Goal: Check status: Check status

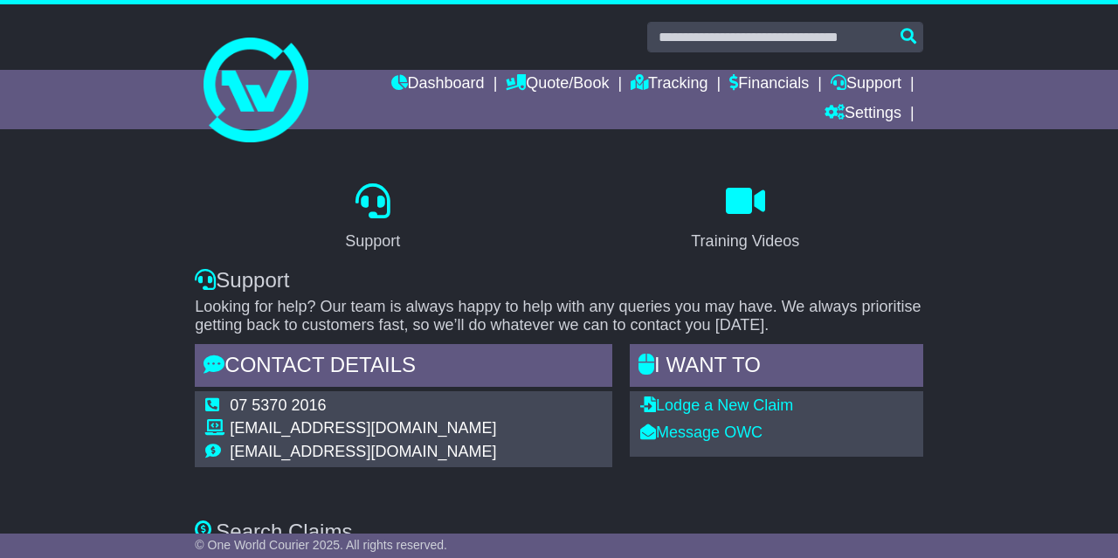
click at [422, 78] on link "Dashboard" at bounding box center [437, 85] width 93 height 30
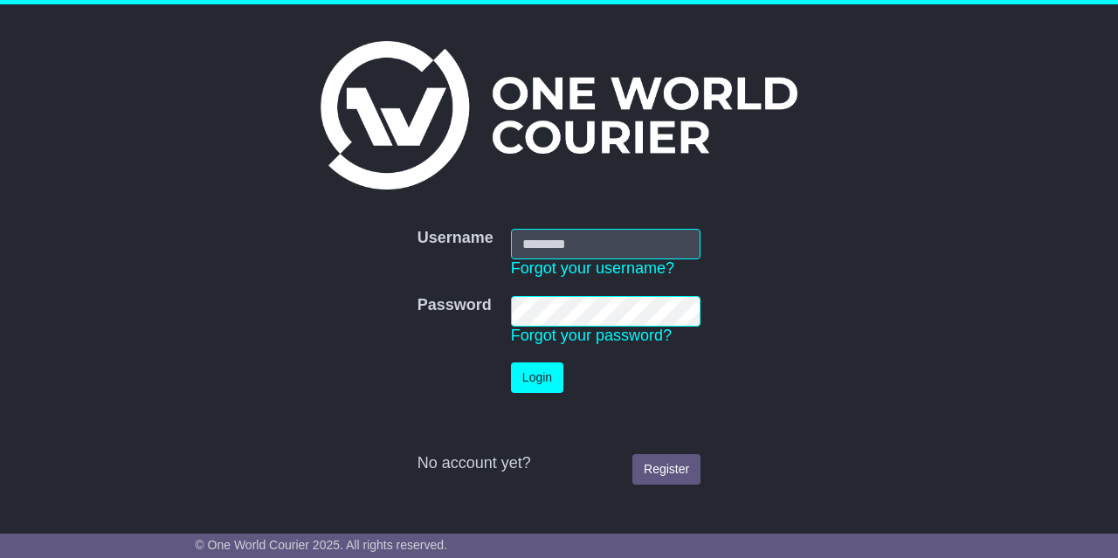
click at [554, 236] on input "Username" at bounding box center [605, 244] width 189 height 31
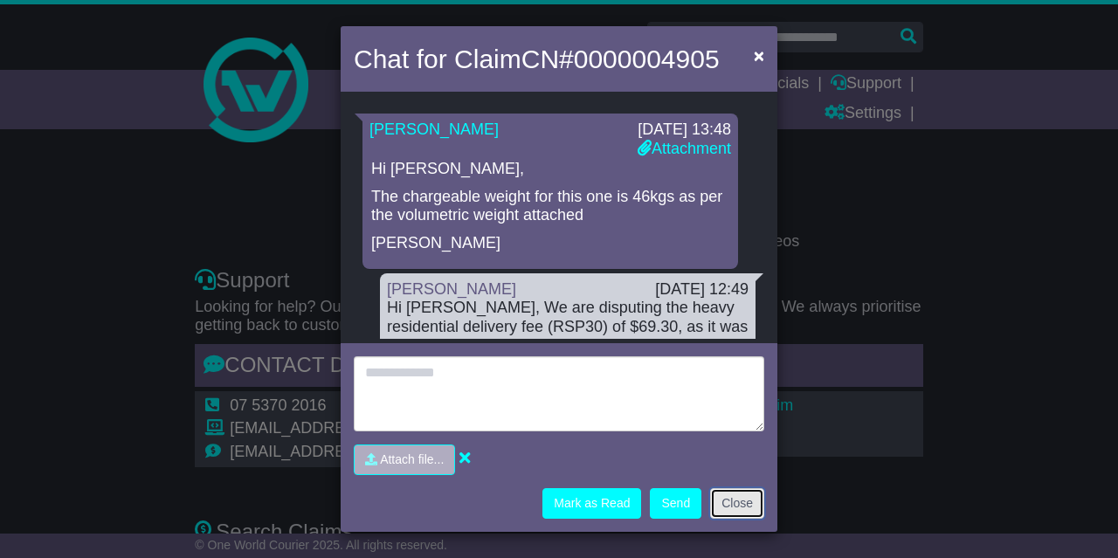
click at [744, 499] on button "Close" at bounding box center [737, 503] width 54 height 31
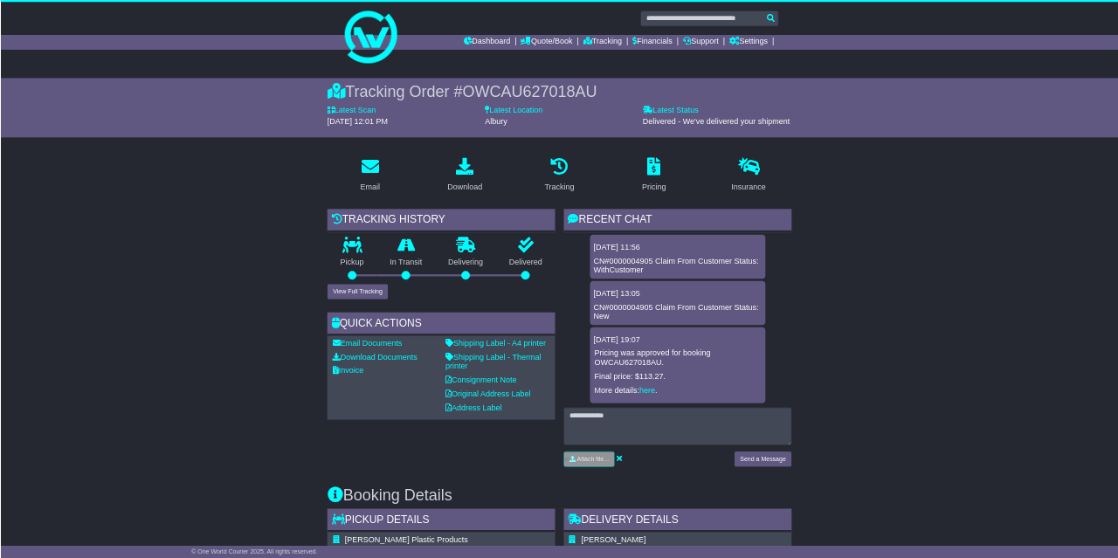
scroll to position [1267, 0]
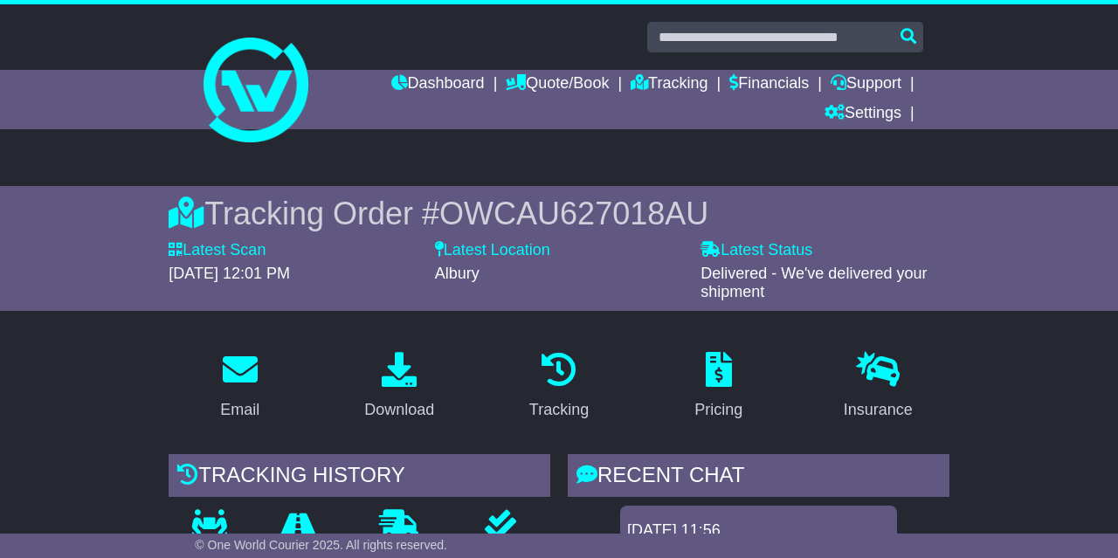
scroll to position [1005, 0]
